Goal: Obtain resource: Download file/media

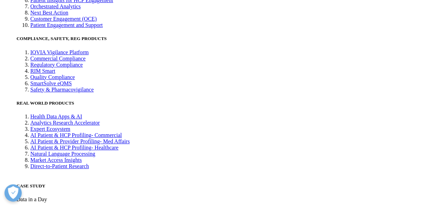
scroll to position [1357, 0]
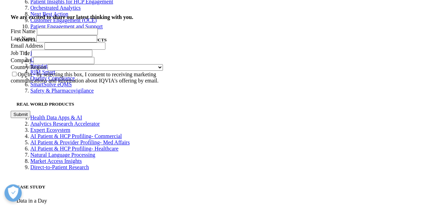
scroll to position [1150, 0]
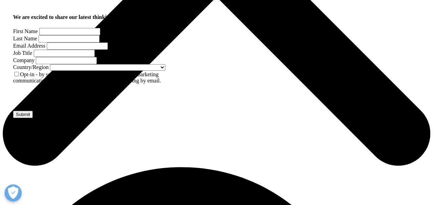
scroll to position [151, 0]
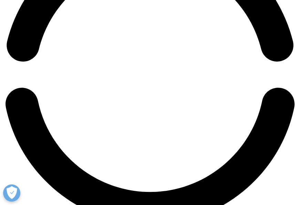
scroll to position [724, 0]
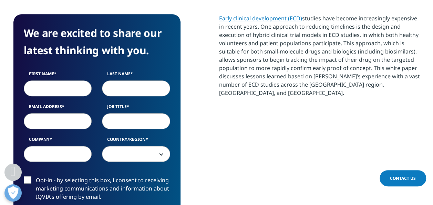
scroll to position [266, 407]
